Goal: Task Accomplishment & Management: Use online tool/utility

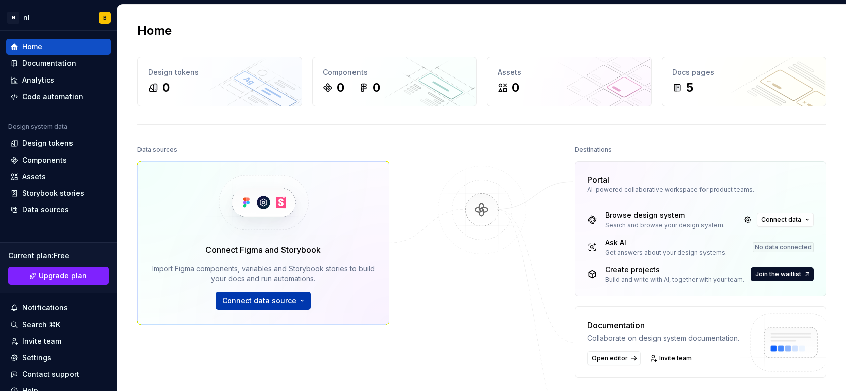
click at [289, 300] on span "Connect data source" at bounding box center [259, 301] width 74 height 10
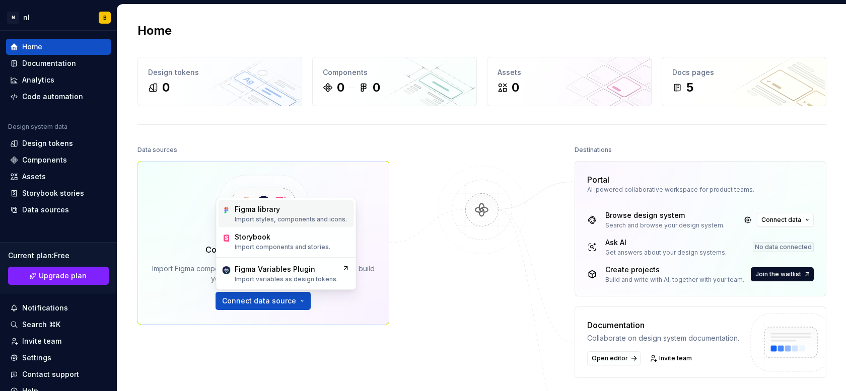
click at [305, 215] on div "Figma library Import styles, components and icons." at bounding box center [291, 213] width 112 height 19
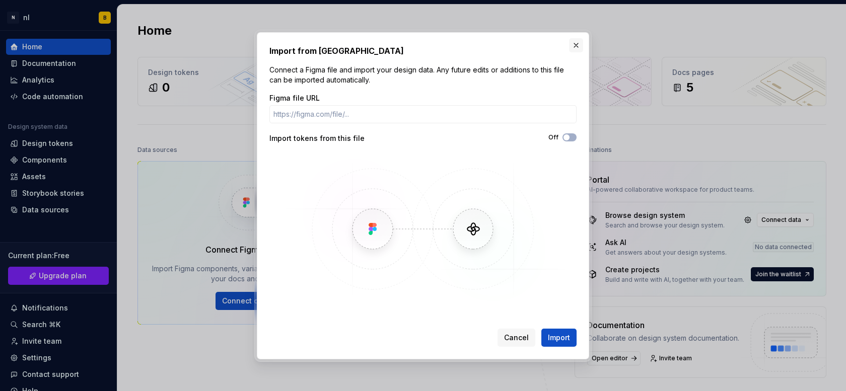
click at [573, 40] on button "button" at bounding box center [576, 45] width 14 height 14
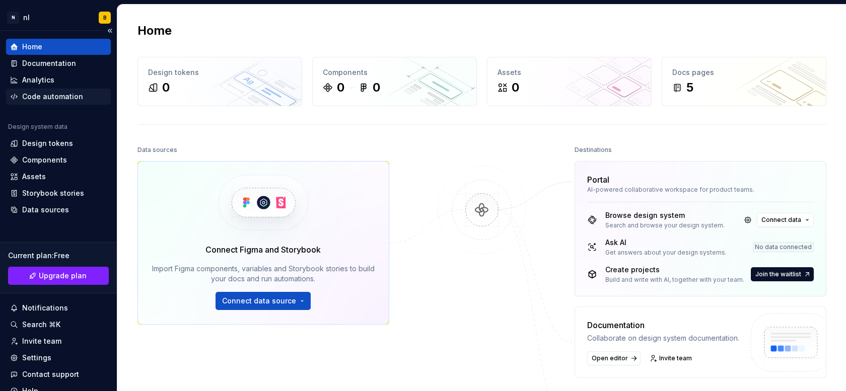
click at [69, 97] on div "Code automation" at bounding box center [52, 97] width 61 height 10
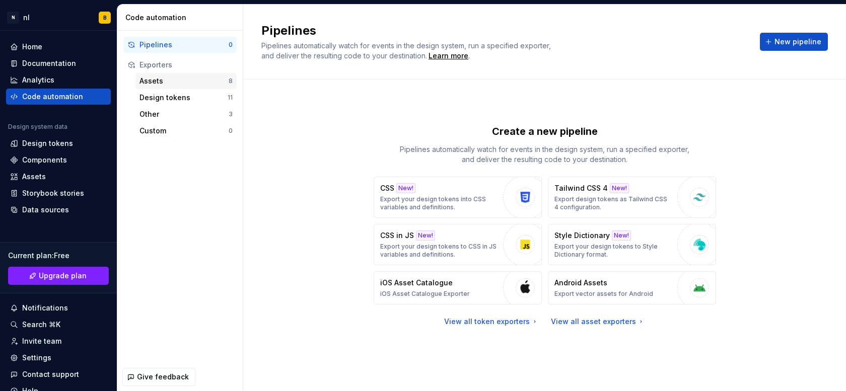
click at [172, 82] on div "Assets" at bounding box center [183, 81] width 89 height 10
